Goal: Information Seeking & Learning: Learn about a topic

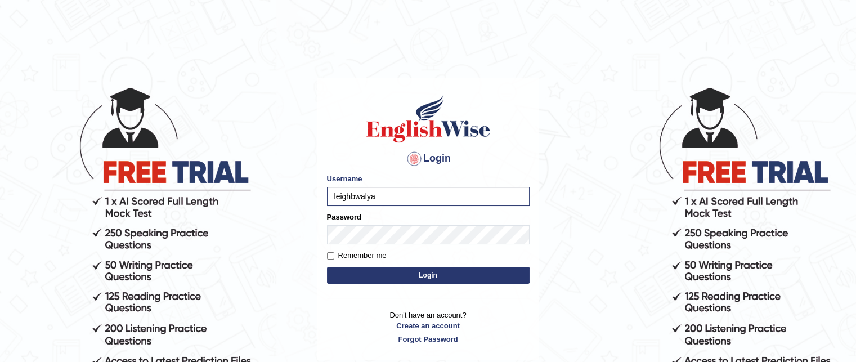
click at [430, 276] on button "Login" at bounding box center [428, 275] width 203 height 17
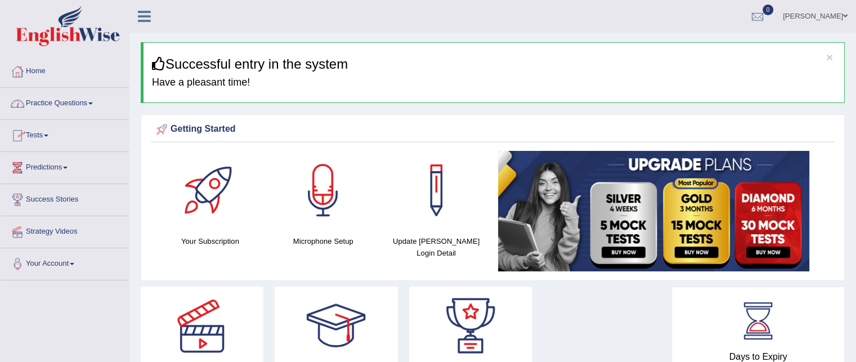
click at [95, 100] on link "Practice Questions" at bounding box center [65, 102] width 128 height 28
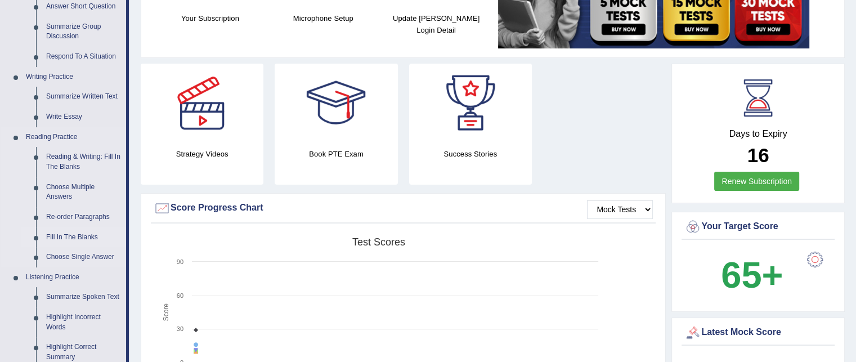
scroll to position [225, 0]
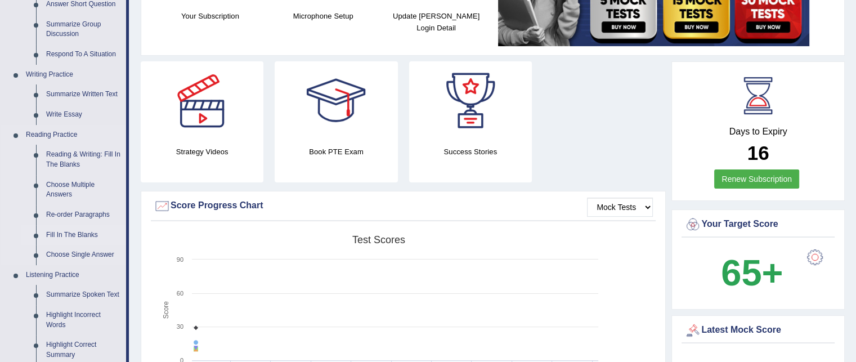
click at [65, 233] on link "Fill In The Blanks" at bounding box center [83, 235] width 85 height 20
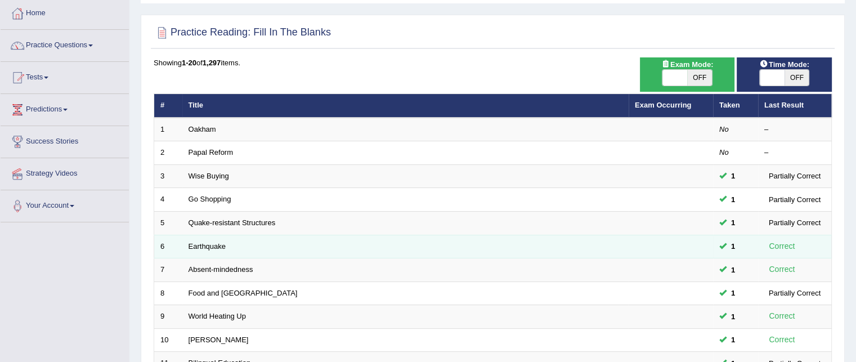
scroll to position [56, 0]
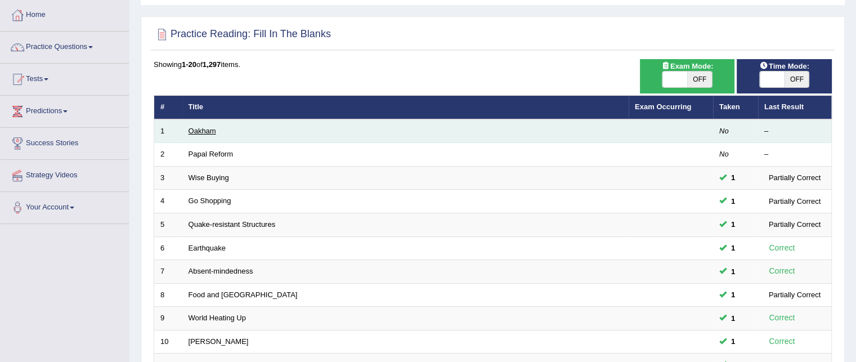
click at [206, 128] on link "Oakham" at bounding box center [203, 131] width 28 height 8
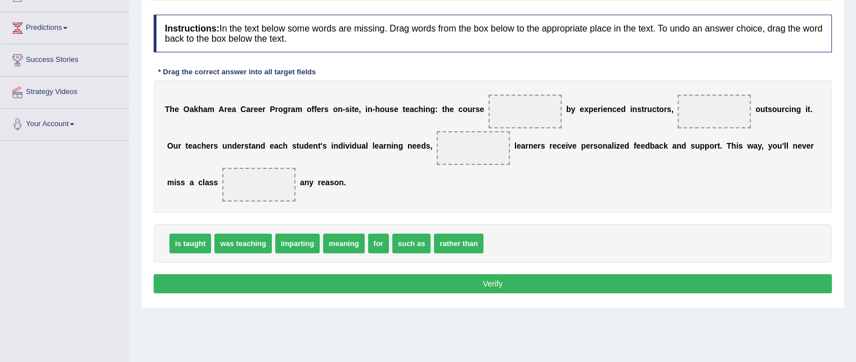
scroll to position [113, 0]
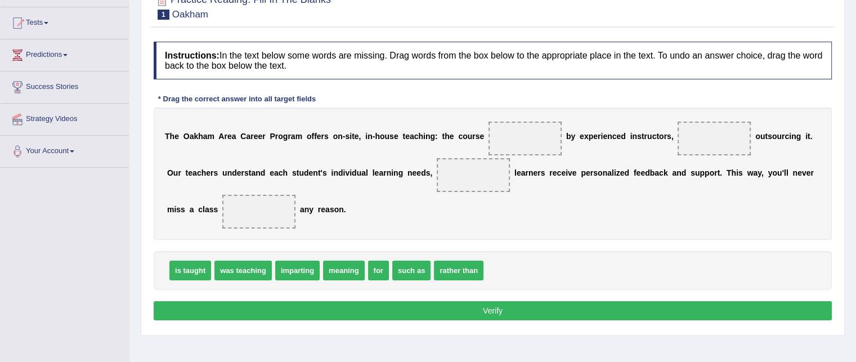
click at [196, 267] on span "is taught" at bounding box center [190, 271] width 42 height 20
drag, startPoint x: 197, startPoint y: 265, endPoint x: 517, endPoint y: 139, distance: 343.8
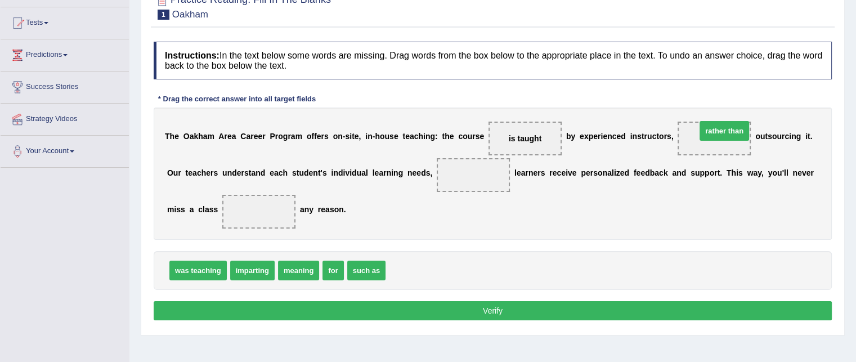
drag, startPoint x: 420, startPoint y: 270, endPoint x: 730, endPoint y: 132, distance: 338.8
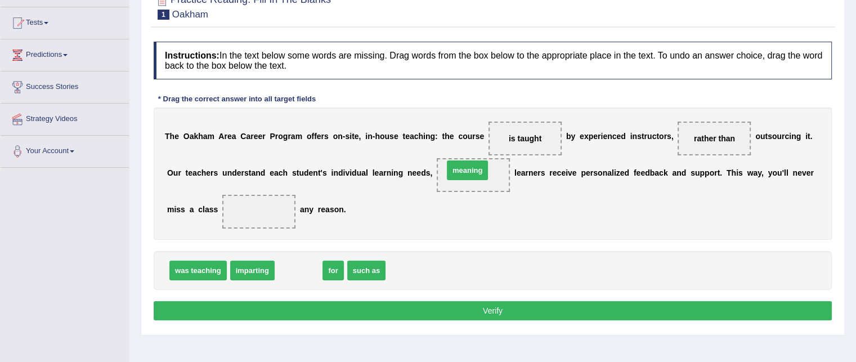
drag, startPoint x: 302, startPoint y: 268, endPoint x: 470, endPoint y: 168, distance: 195.9
drag, startPoint x: 292, startPoint y: 270, endPoint x: 268, endPoint y: 211, distance: 63.4
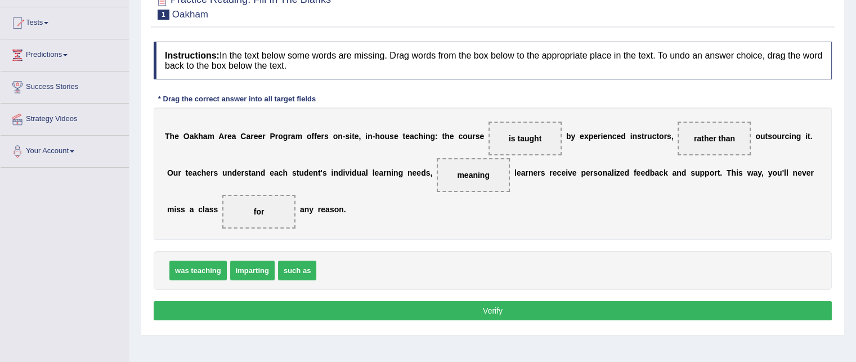
click at [474, 308] on button "Verify" at bounding box center [493, 310] width 678 height 19
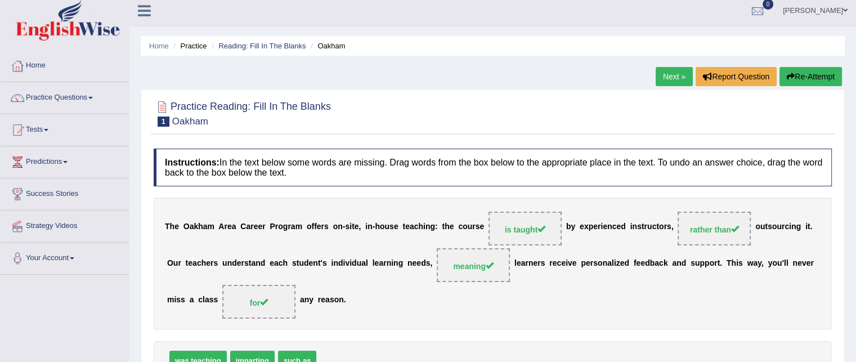
scroll to position [0, 0]
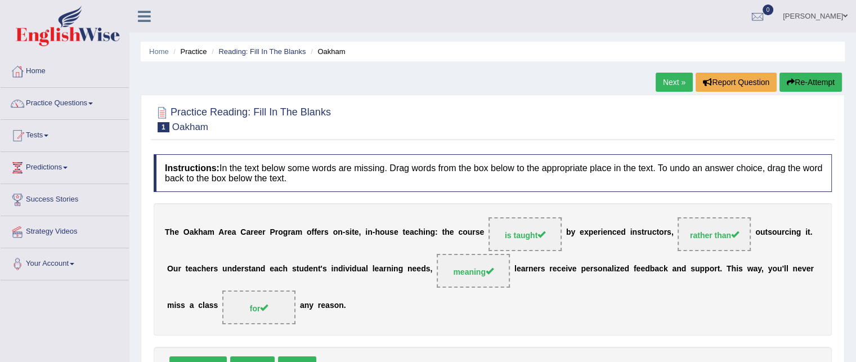
click at [680, 81] on link "Next »" at bounding box center [674, 82] width 37 height 19
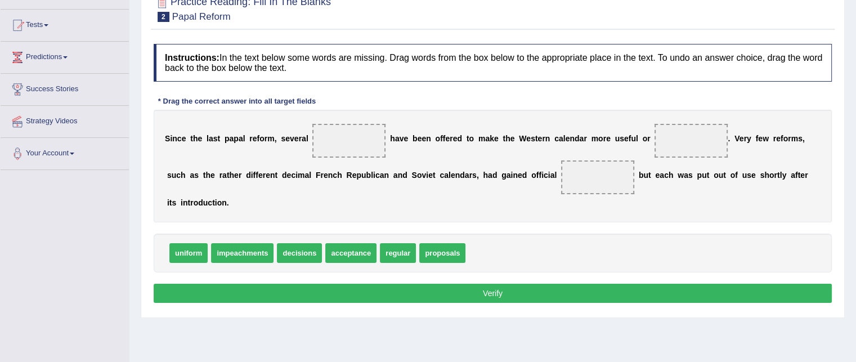
scroll to position [113, 0]
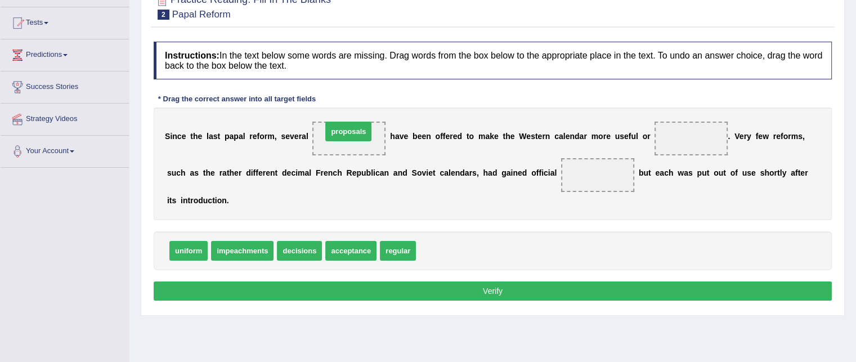
drag, startPoint x: 435, startPoint y: 245, endPoint x: 342, endPoint y: 132, distance: 146.1
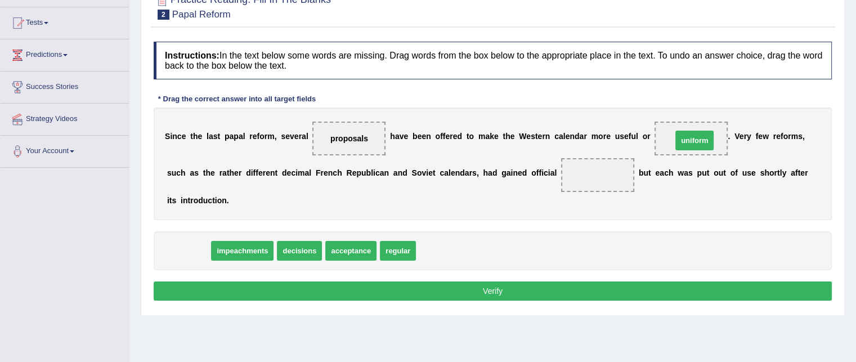
drag, startPoint x: 188, startPoint y: 249, endPoint x: 694, endPoint y: 139, distance: 518.1
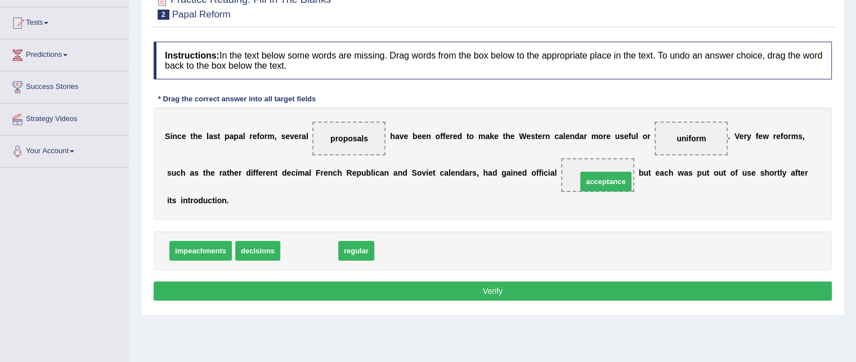
drag, startPoint x: 320, startPoint y: 248, endPoint x: 609, endPoint y: 176, distance: 297.6
click at [506, 290] on button "Verify" at bounding box center [493, 291] width 678 height 19
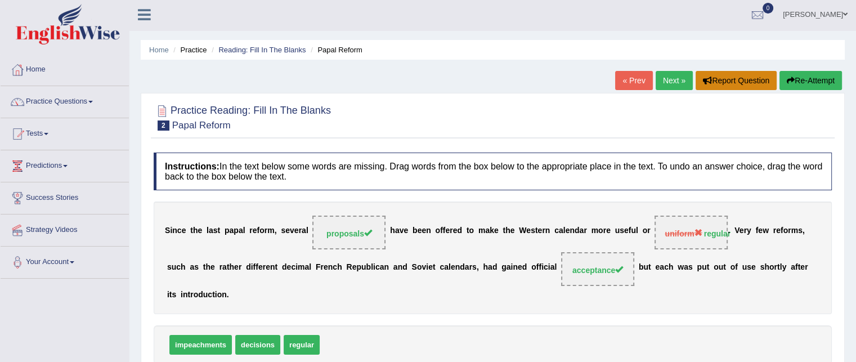
scroll to position [0, 0]
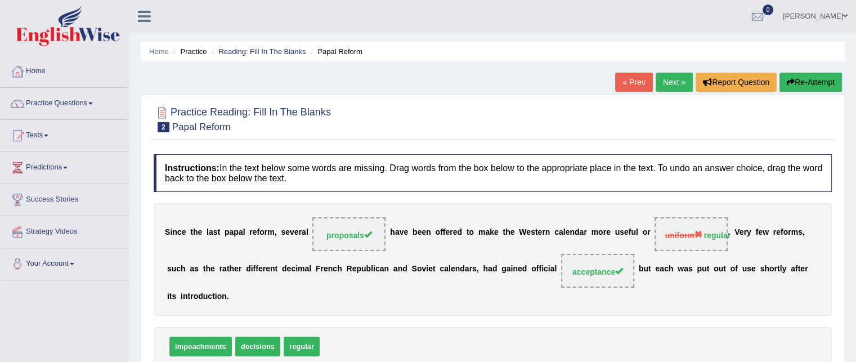
click at [662, 81] on link "Next »" at bounding box center [674, 82] width 37 height 19
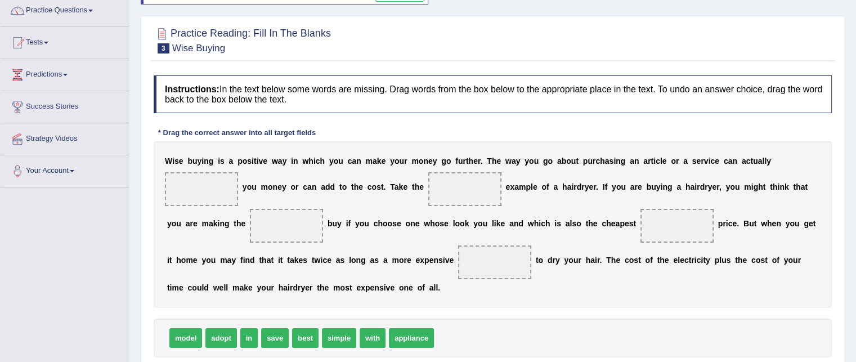
scroll to position [113, 0]
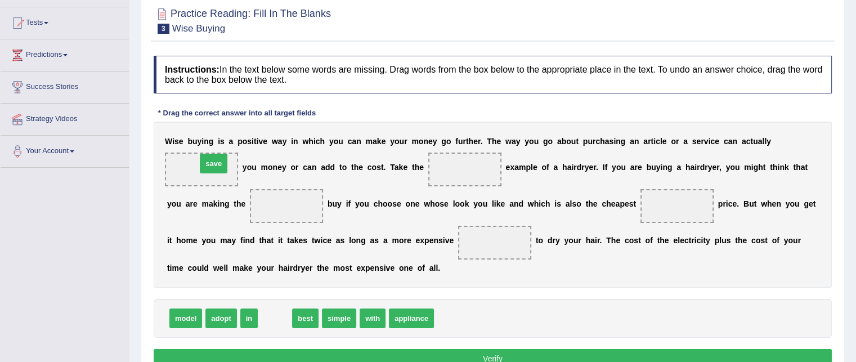
drag, startPoint x: 280, startPoint y: 319, endPoint x: 214, endPoint y: 168, distance: 164.1
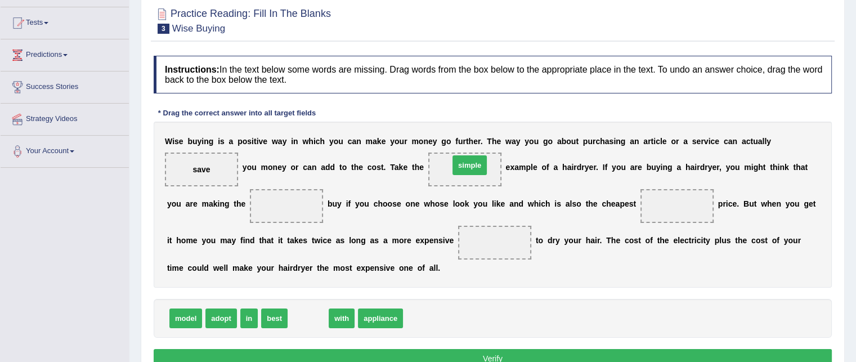
drag, startPoint x: 306, startPoint y: 316, endPoint x: 468, endPoint y: 163, distance: 222.6
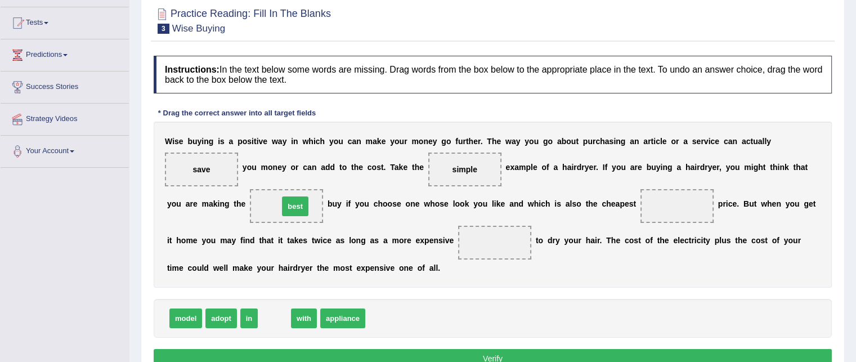
drag, startPoint x: 266, startPoint y: 317, endPoint x: 287, endPoint y: 204, distance: 114.5
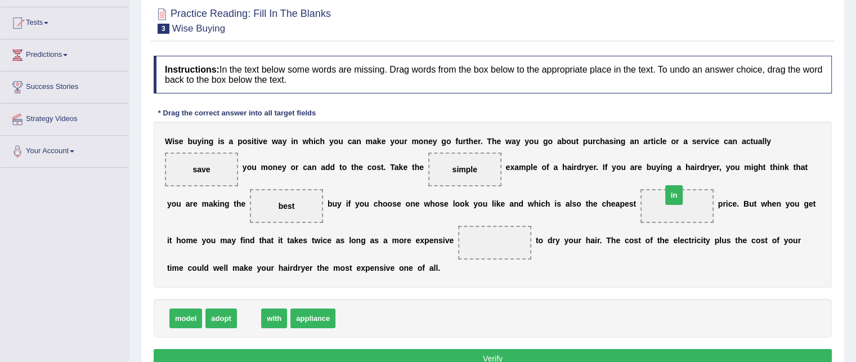
drag, startPoint x: 245, startPoint y: 315, endPoint x: 668, endPoint y: 197, distance: 438.7
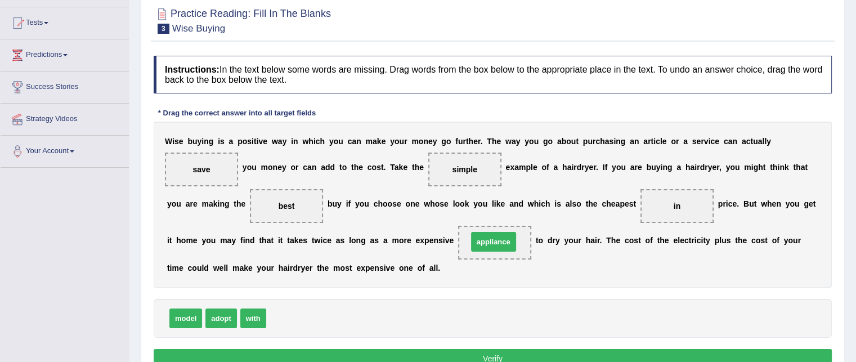
drag, startPoint x: 287, startPoint y: 318, endPoint x: 489, endPoint y: 242, distance: 215.6
click at [444, 351] on button "Verify" at bounding box center [493, 358] width 678 height 19
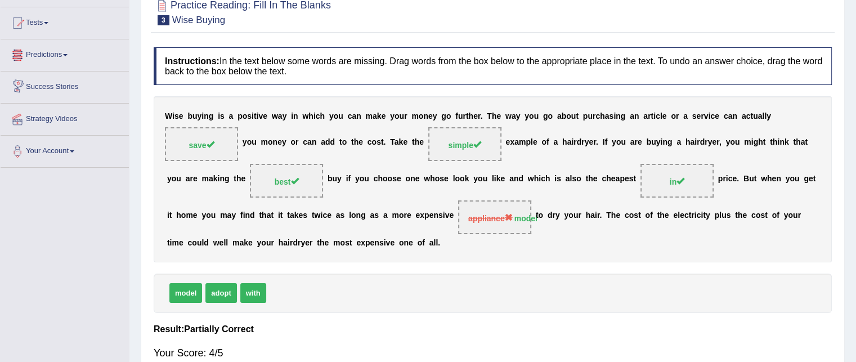
scroll to position [0, 0]
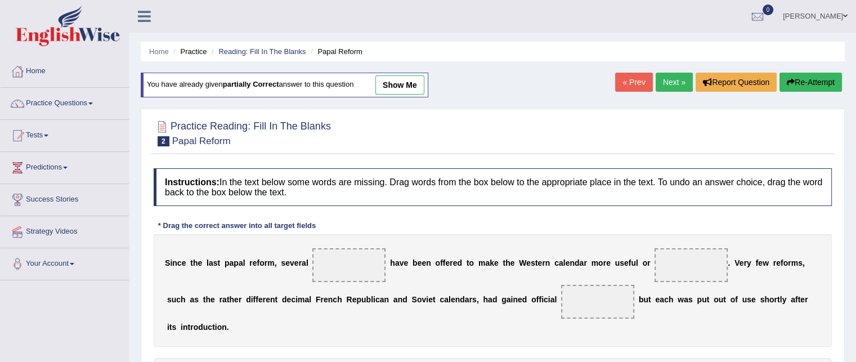
click at [84, 103] on link "Practice Questions" at bounding box center [65, 102] width 128 height 28
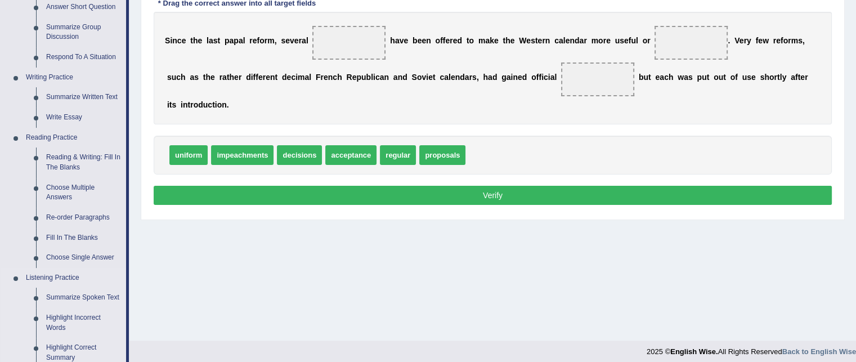
scroll to position [225, 0]
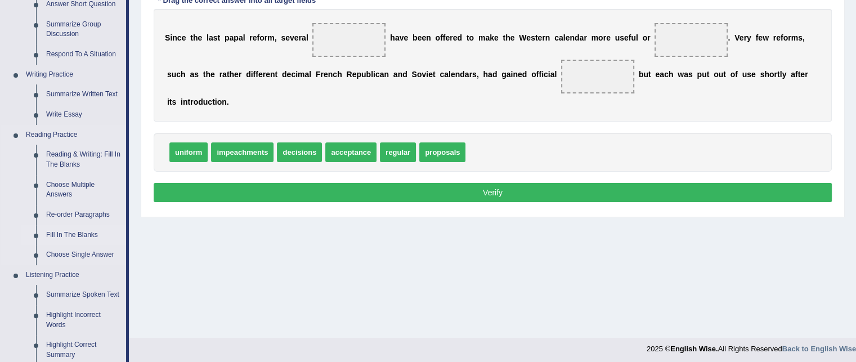
click at [84, 234] on link "Fill In The Blanks" at bounding box center [83, 235] width 85 height 20
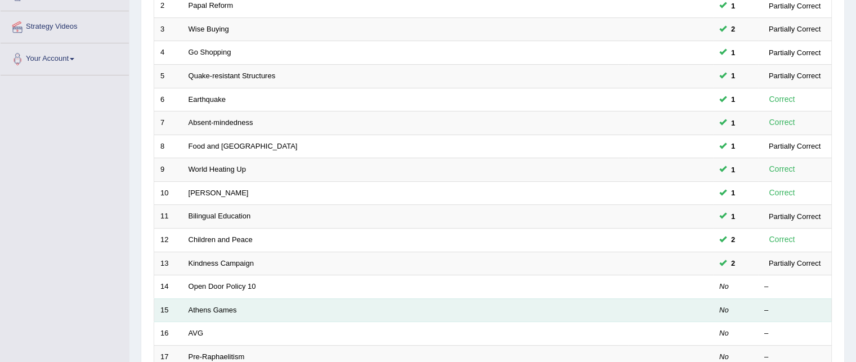
scroll to position [225, 0]
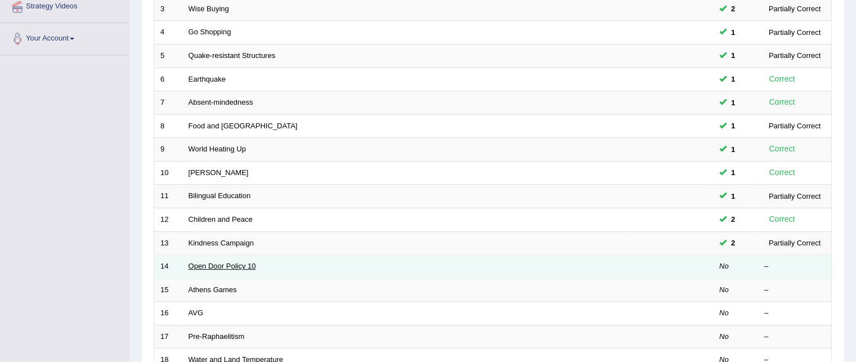
click at [205, 264] on link "Open Door Policy 10" at bounding box center [223, 266] width 68 height 8
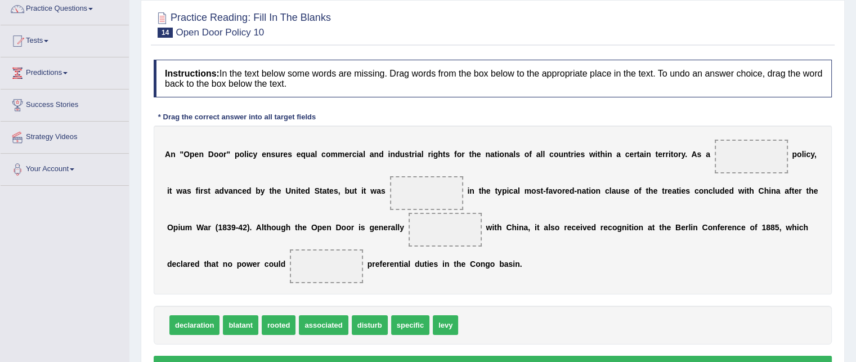
scroll to position [113, 0]
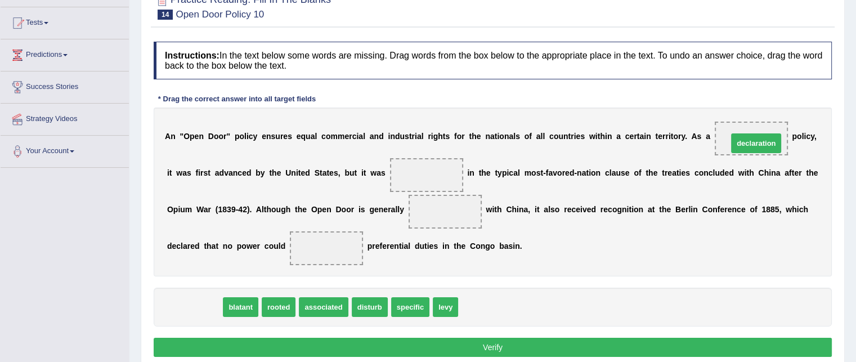
drag, startPoint x: 195, startPoint y: 303, endPoint x: 757, endPoint y: 140, distance: 584.8
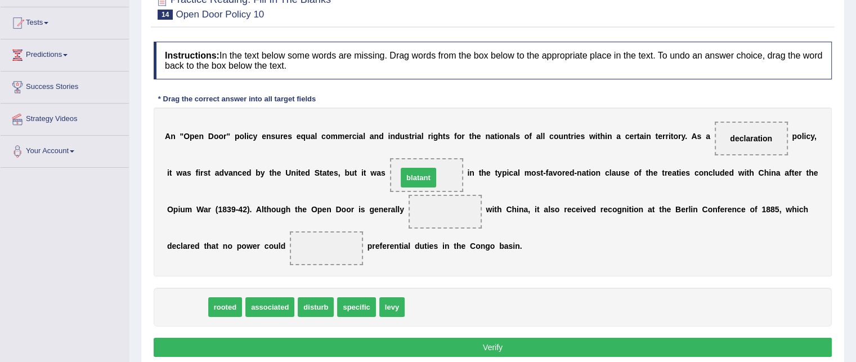
drag, startPoint x: 187, startPoint y: 305, endPoint x: 418, endPoint y: 175, distance: 265.2
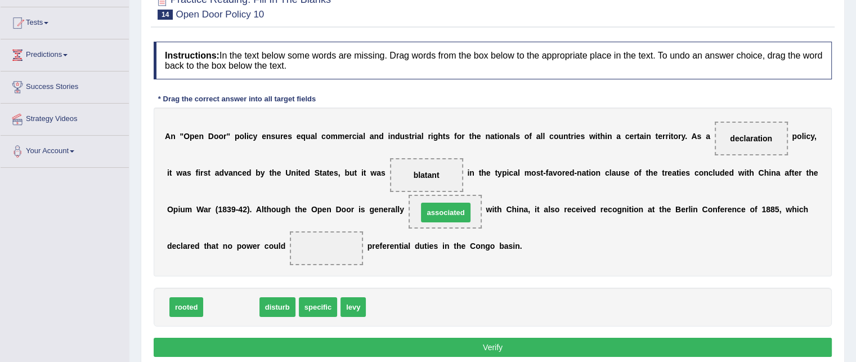
drag, startPoint x: 240, startPoint y: 303, endPoint x: 455, endPoint y: 207, distance: 235.4
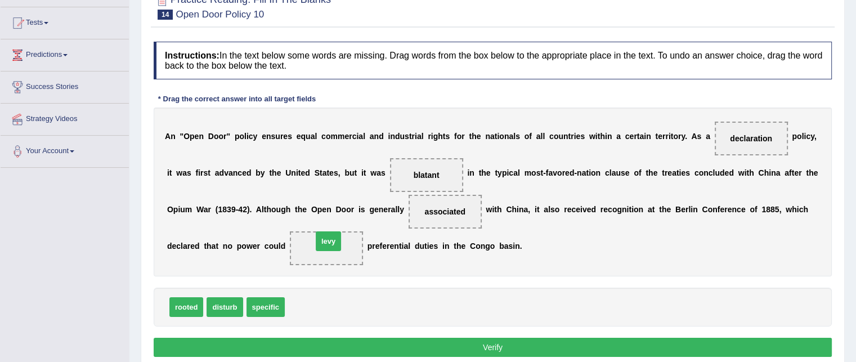
drag, startPoint x: 300, startPoint y: 308, endPoint x: 328, endPoint y: 248, distance: 66.2
click at [434, 347] on button "Verify" at bounding box center [493, 347] width 678 height 19
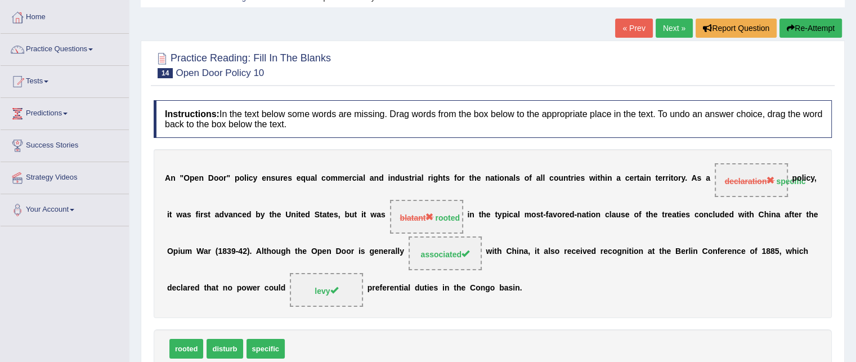
scroll to position [0, 0]
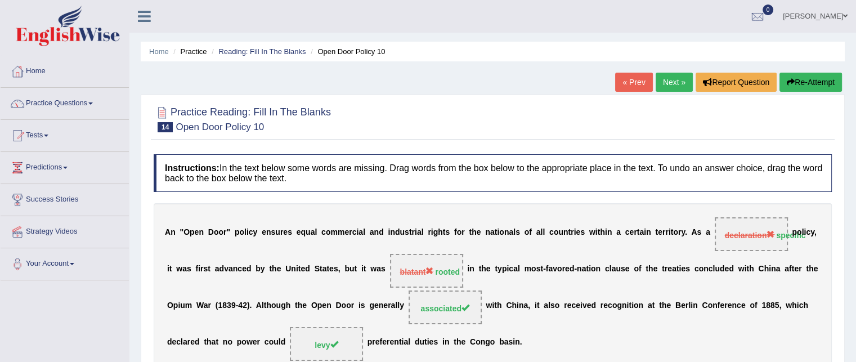
click at [808, 78] on button "Re-Attempt" at bounding box center [811, 82] width 62 height 19
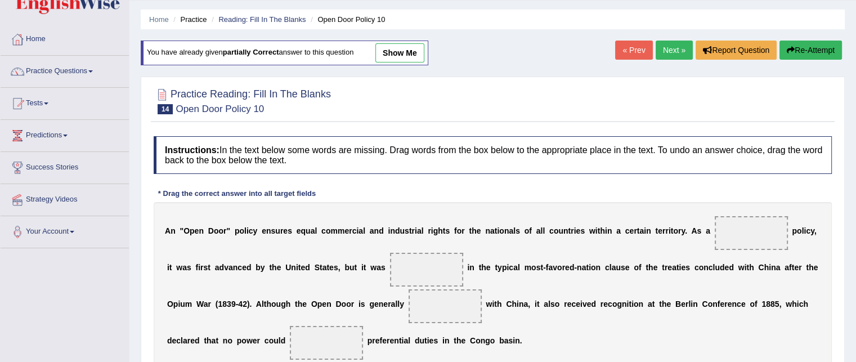
scroll to position [113, 0]
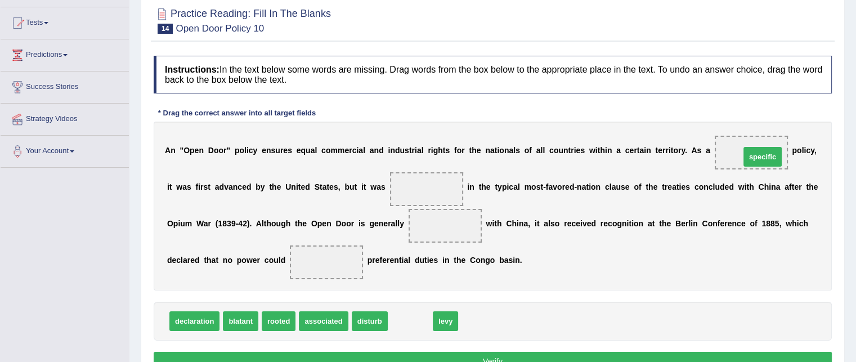
drag, startPoint x: 409, startPoint y: 317, endPoint x: 760, endPoint y: 154, distance: 387.4
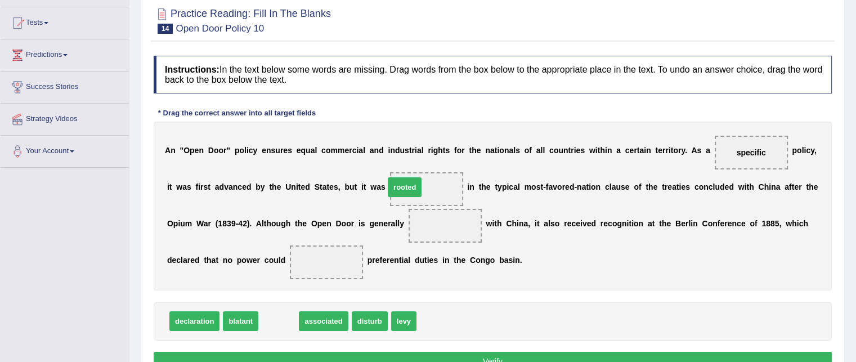
drag, startPoint x: 271, startPoint y: 321, endPoint x: 408, endPoint y: 187, distance: 191.5
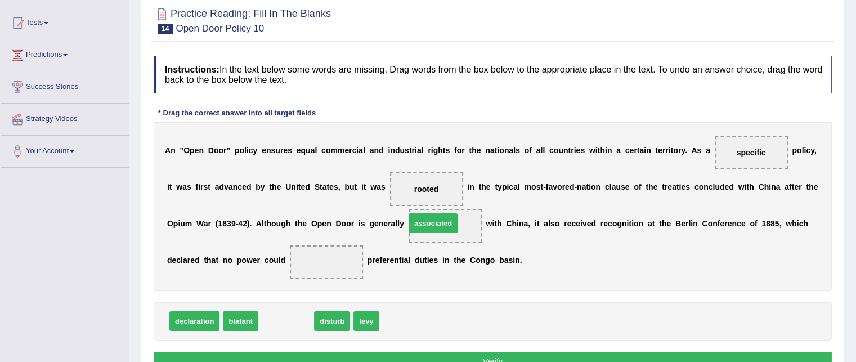
drag, startPoint x: 284, startPoint y: 316, endPoint x: 431, endPoint y: 218, distance: 176.6
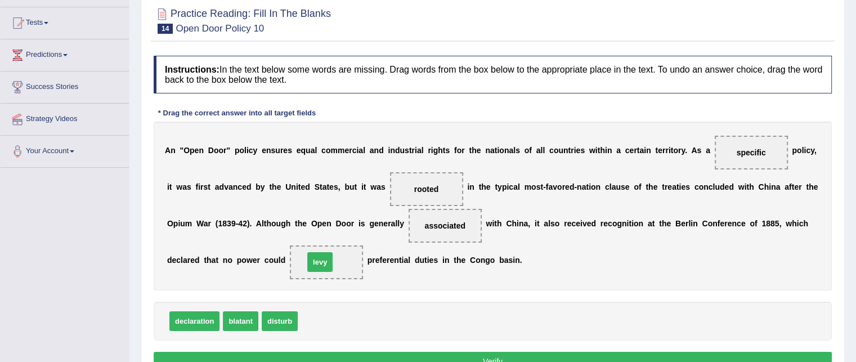
drag, startPoint x: 314, startPoint y: 312, endPoint x: 315, endPoint y: 258, distance: 53.5
click at [493, 358] on button "Verify" at bounding box center [493, 361] width 678 height 19
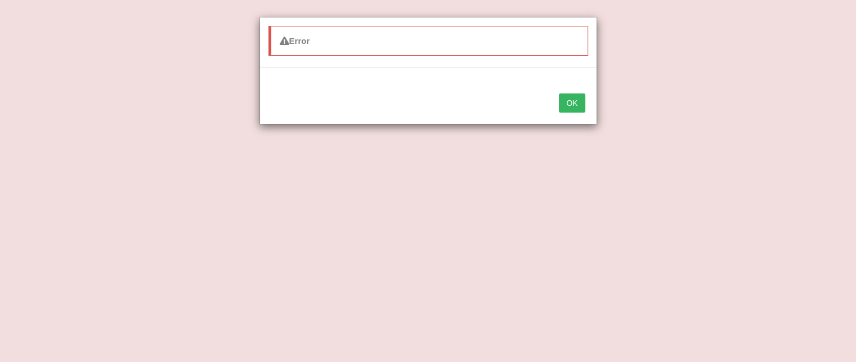
click at [570, 101] on button "OK" at bounding box center [572, 102] width 26 height 19
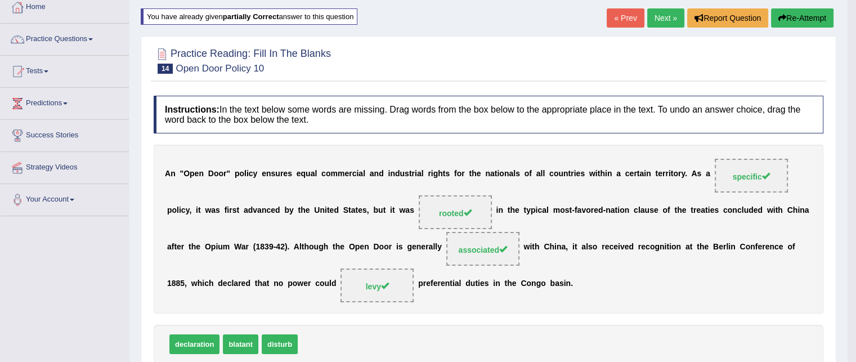
scroll to position [0, 0]
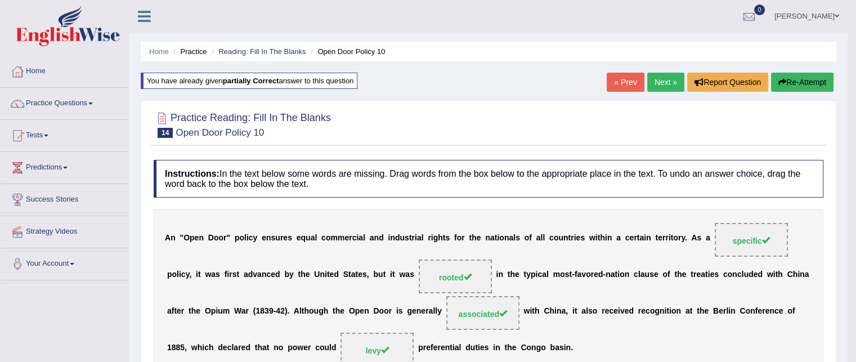
click at [655, 81] on link "Next »" at bounding box center [665, 82] width 37 height 19
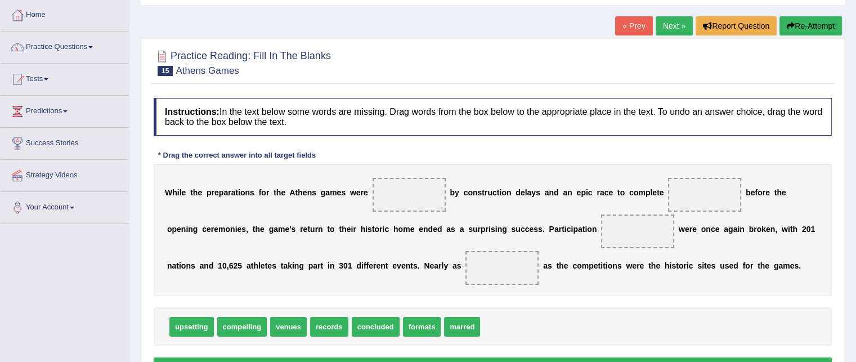
scroll to position [113, 0]
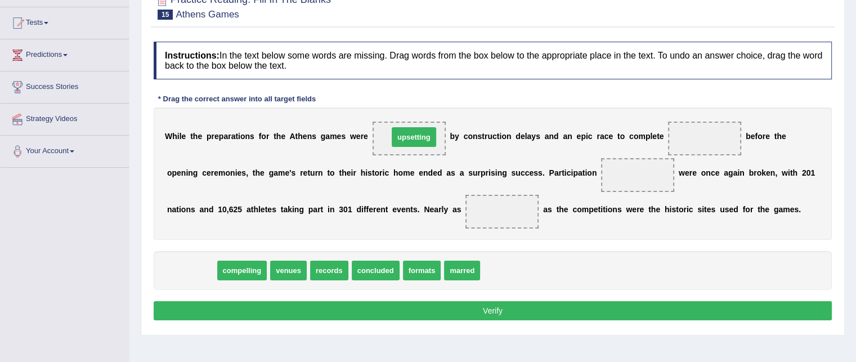
drag, startPoint x: 196, startPoint y: 265, endPoint x: 418, endPoint y: 131, distance: 259.7
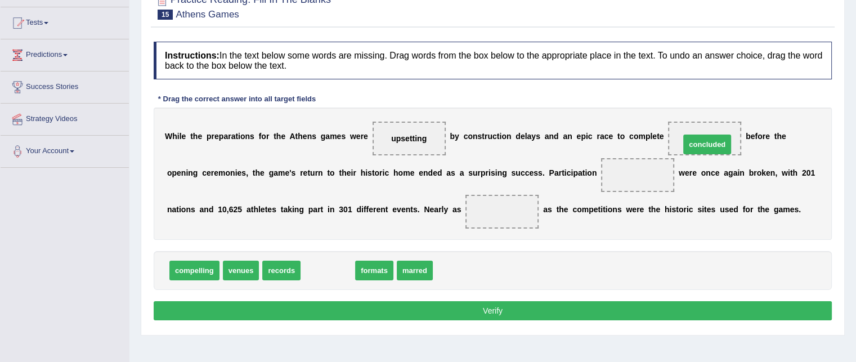
drag, startPoint x: 320, startPoint y: 271, endPoint x: 695, endPoint y: 146, distance: 395.8
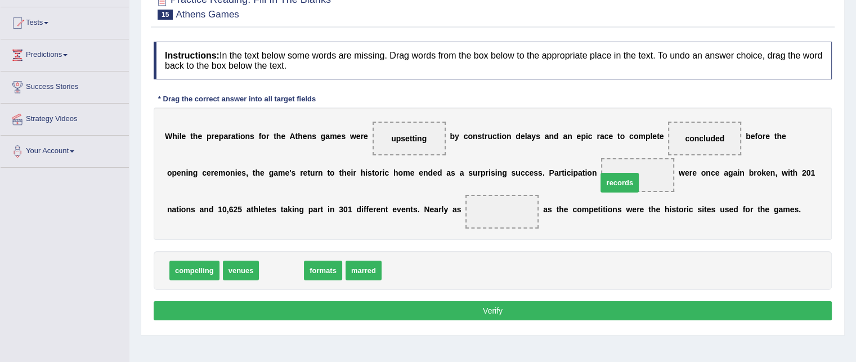
drag, startPoint x: 274, startPoint y: 266, endPoint x: 613, endPoint y: 178, distance: 349.6
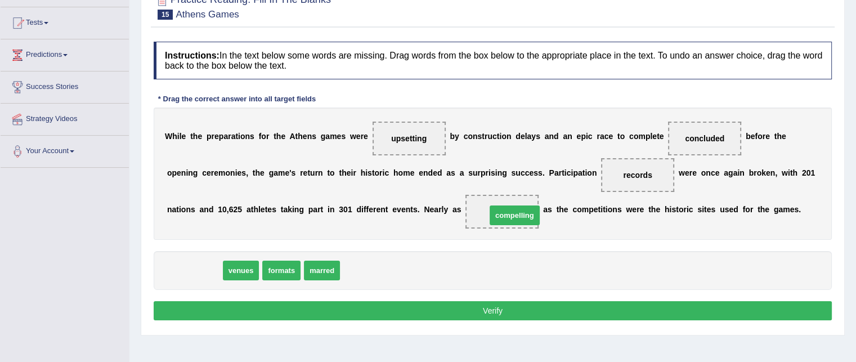
drag, startPoint x: 191, startPoint y: 271, endPoint x: 510, endPoint y: 213, distance: 323.8
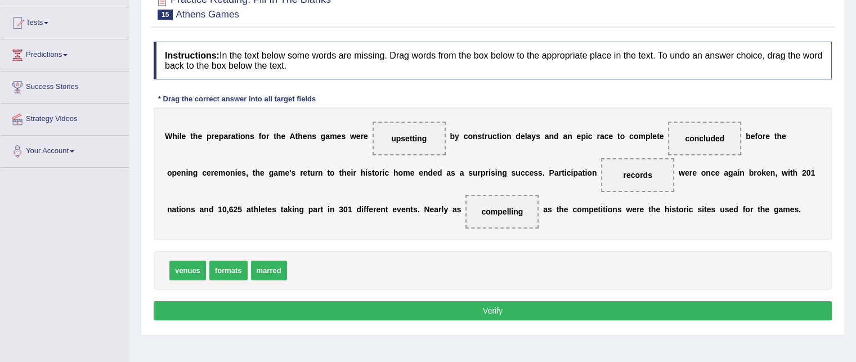
click at [496, 309] on button "Verify" at bounding box center [493, 310] width 678 height 19
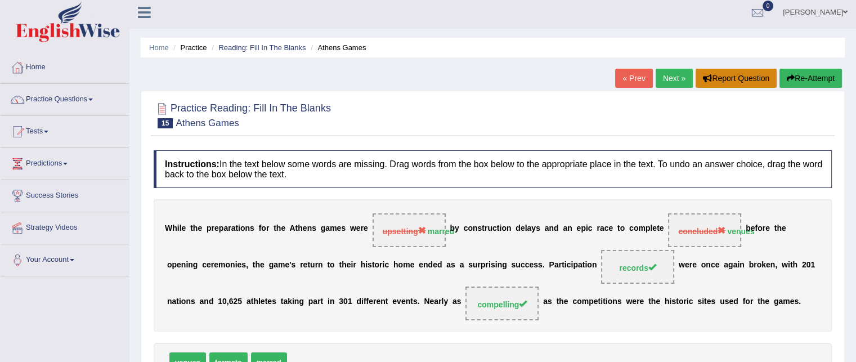
scroll to position [0, 0]
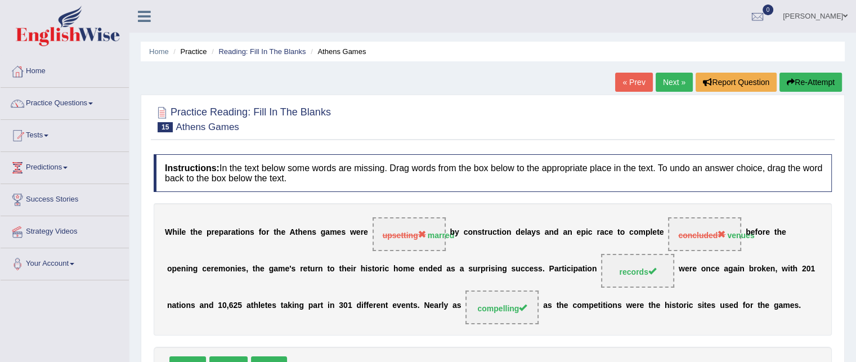
click at [818, 81] on button "Re-Attempt" at bounding box center [811, 82] width 62 height 19
